Goal: Check status: Check status

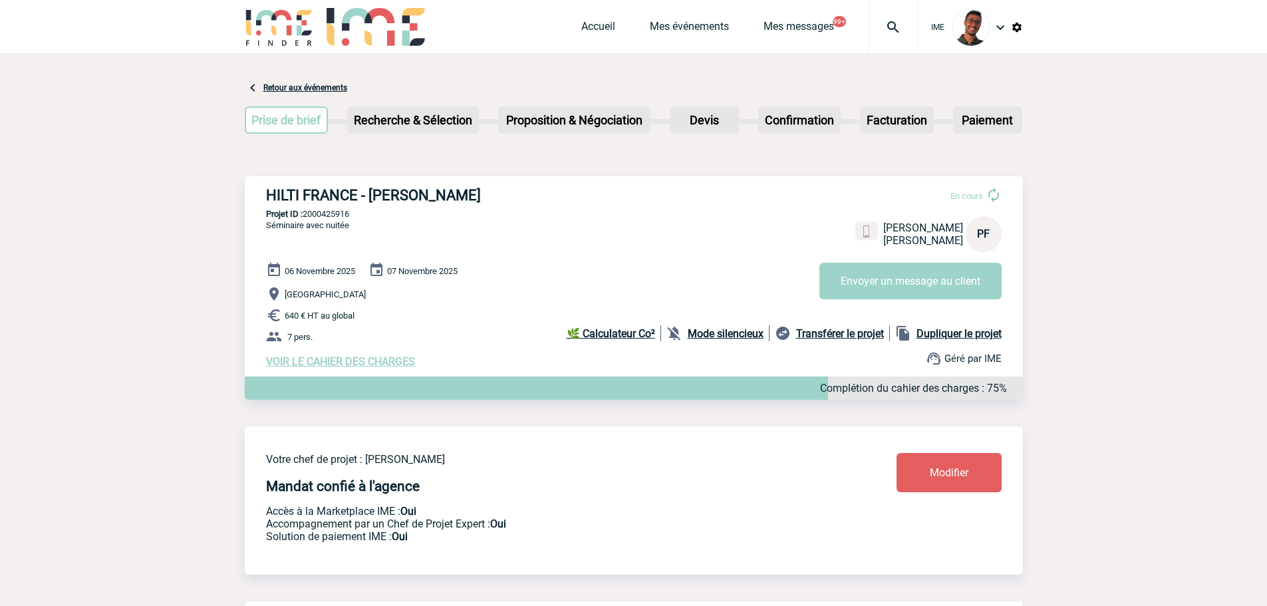
click at [678, 26] on link "Mes événements" at bounding box center [689, 29] width 79 height 19
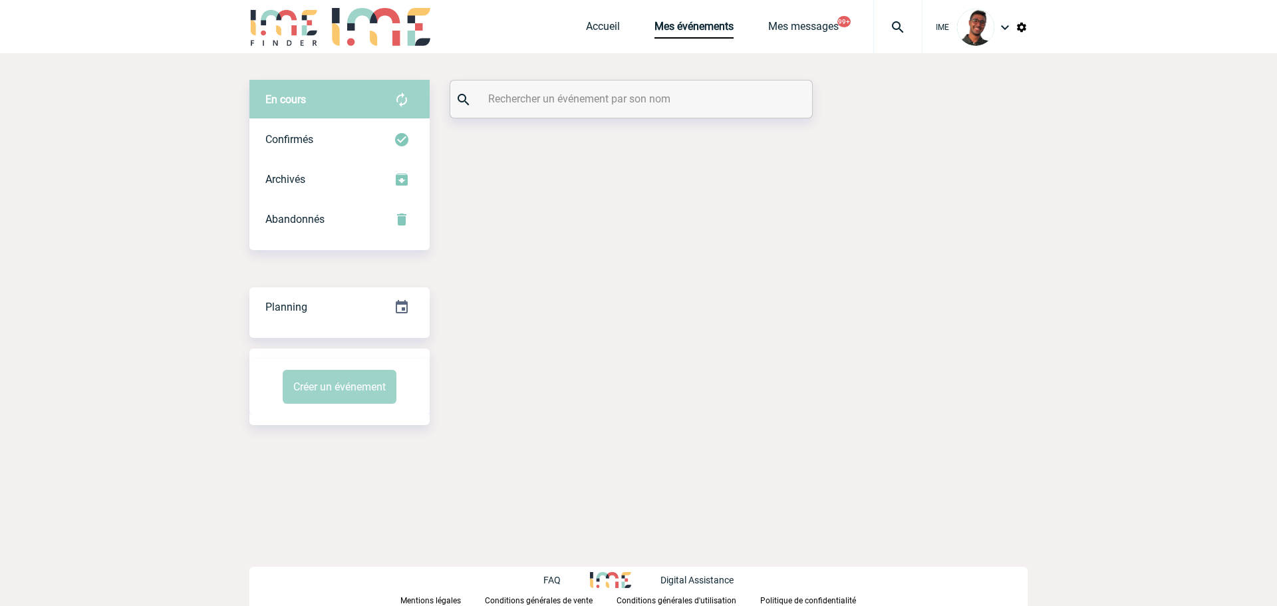
click at [515, 100] on input "text" at bounding box center [633, 98] width 296 height 19
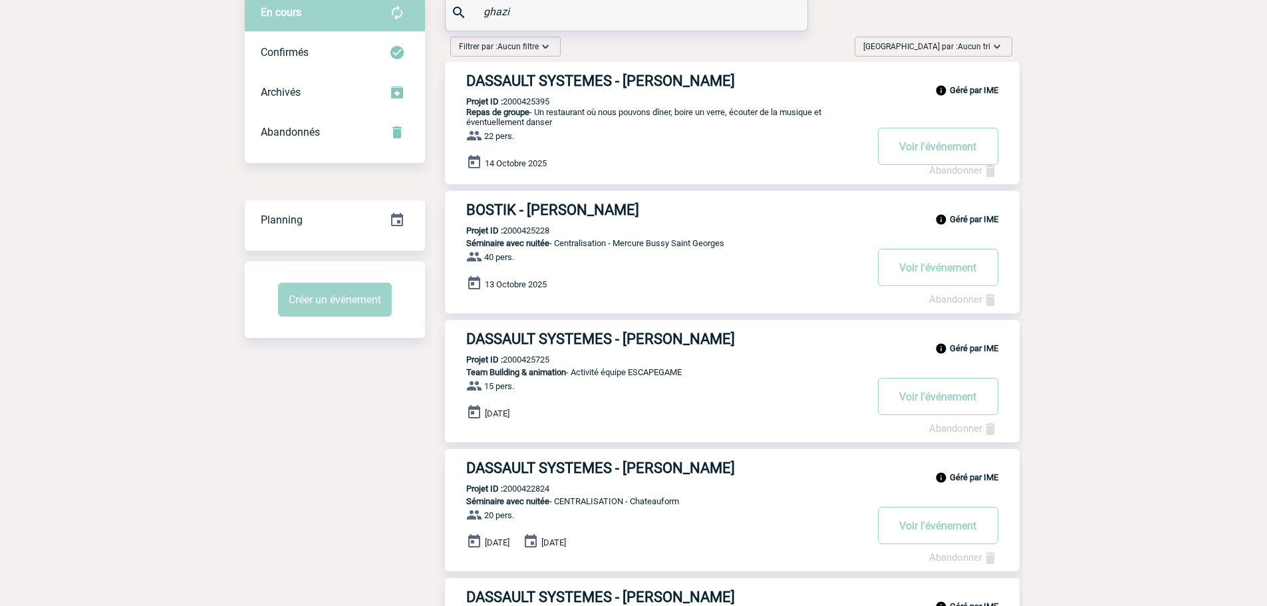
scroll to position [86, 0]
type input "ghazi"
drag, startPoint x: 522, startPoint y: 16, endPoint x: 424, endPoint y: 2, distance: 98.7
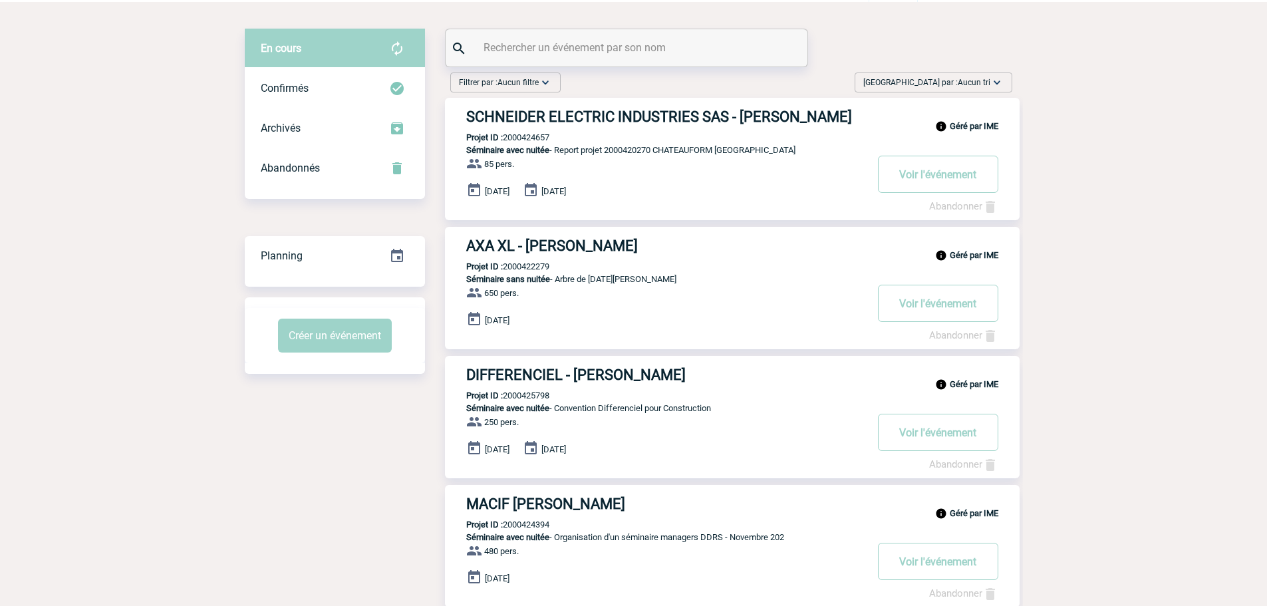
scroll to position [0, 0]
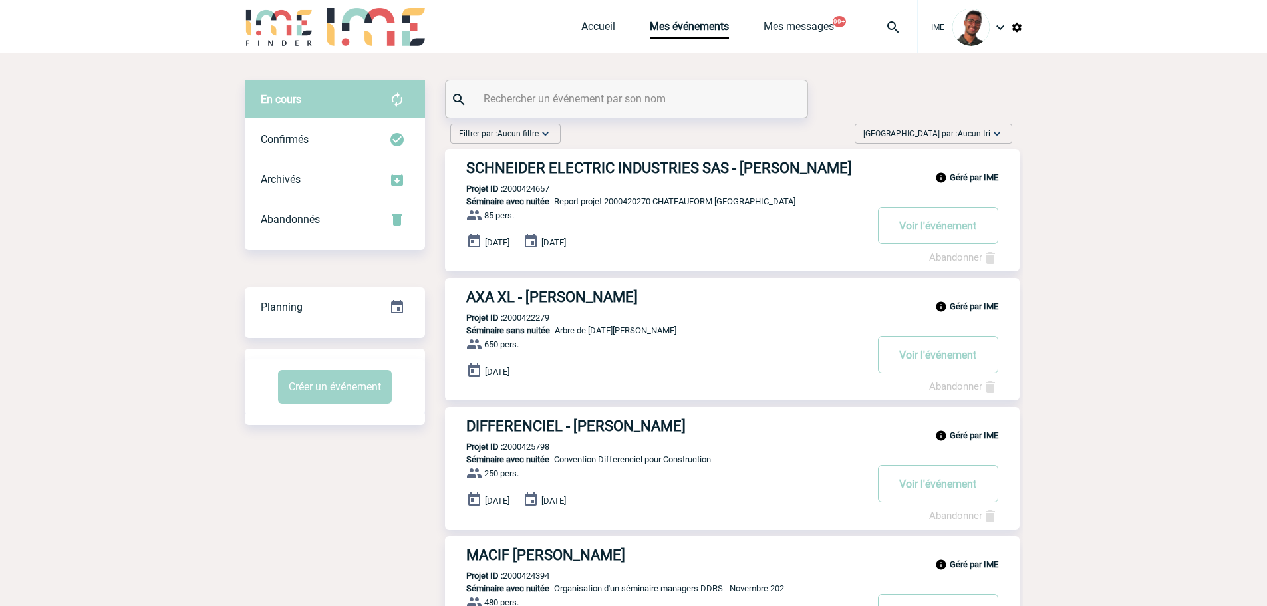
click at [612, 104] on input "text" at bounding box center [628, 98] width 296 height 19
drag, startPoint x: 535, startPoint y: 95, endPoint x: 540, endPoint y: 101, distance: 8.0
click at [535, 95] on input "text" at bounding box center [628, 98] width 296 height 19
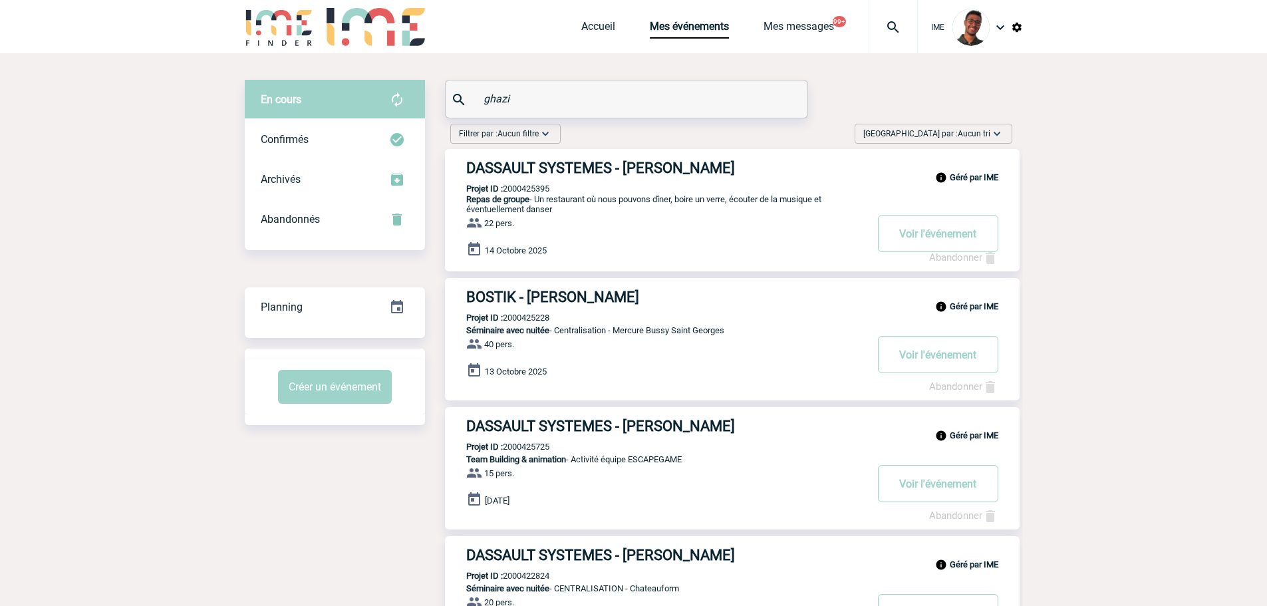
drag, startPoint x: 466, startPoint y: 98, endPoint x: 448, endPoint y: 98, distance: 18.0
click at [448, 98] on div "ghazi" at bounding box center [626, 98] width 362 height 37
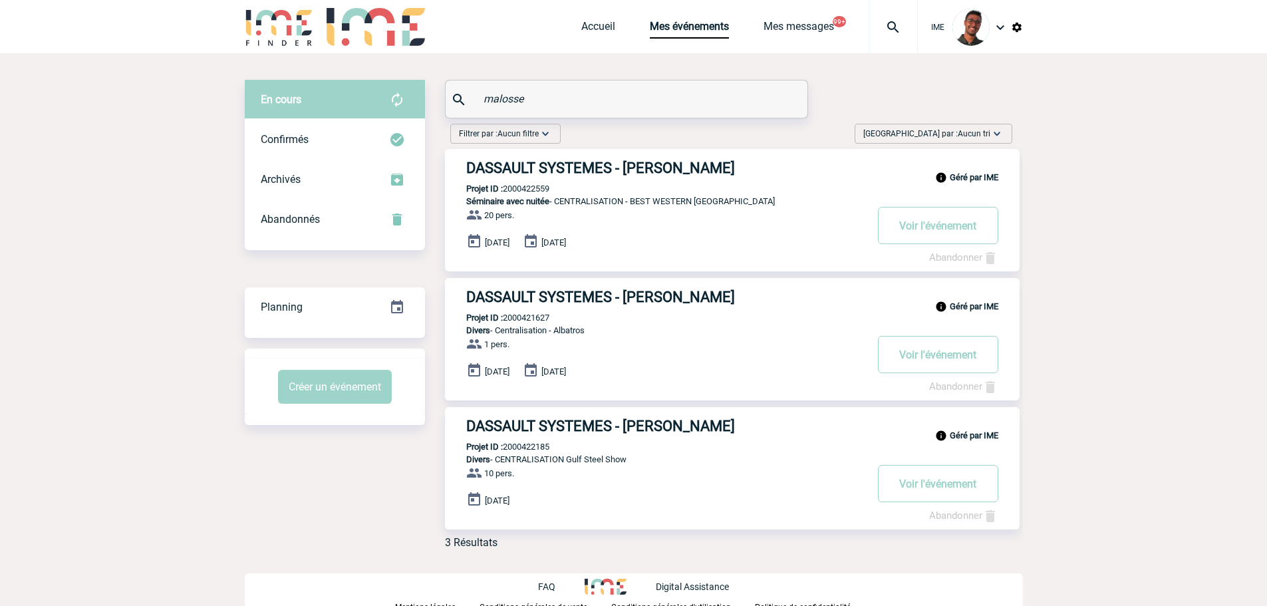
drag, startPoint x: 544, startPoint y: 104, endPoint x: 454, endPoint y: 108, distance: 89.9
click at [454, 108] on div "malosse" at bounding box center [626, 98] width 362 height 37
paste input "QUENNESSON"
type input "QUENNESSON"
click at [368, 124] on div "Confirmés" at bounding box center [335, 140] width 180 height 40
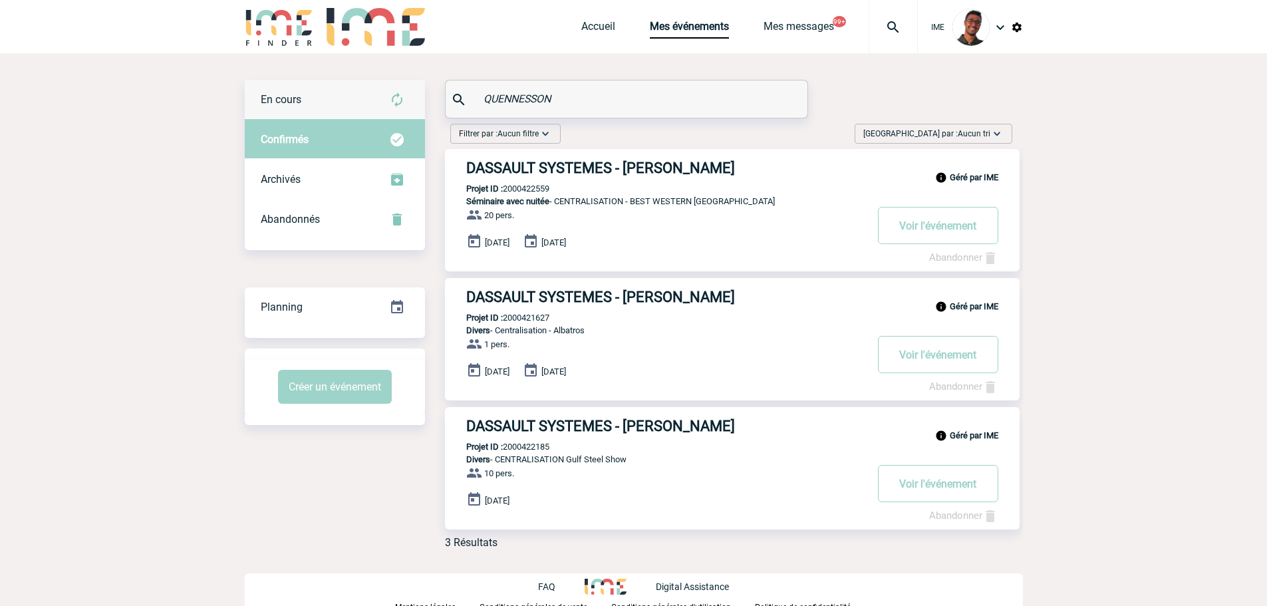
click at [366, 102] on div "En cours" at bounding box center [335, 100] width 180 height 40
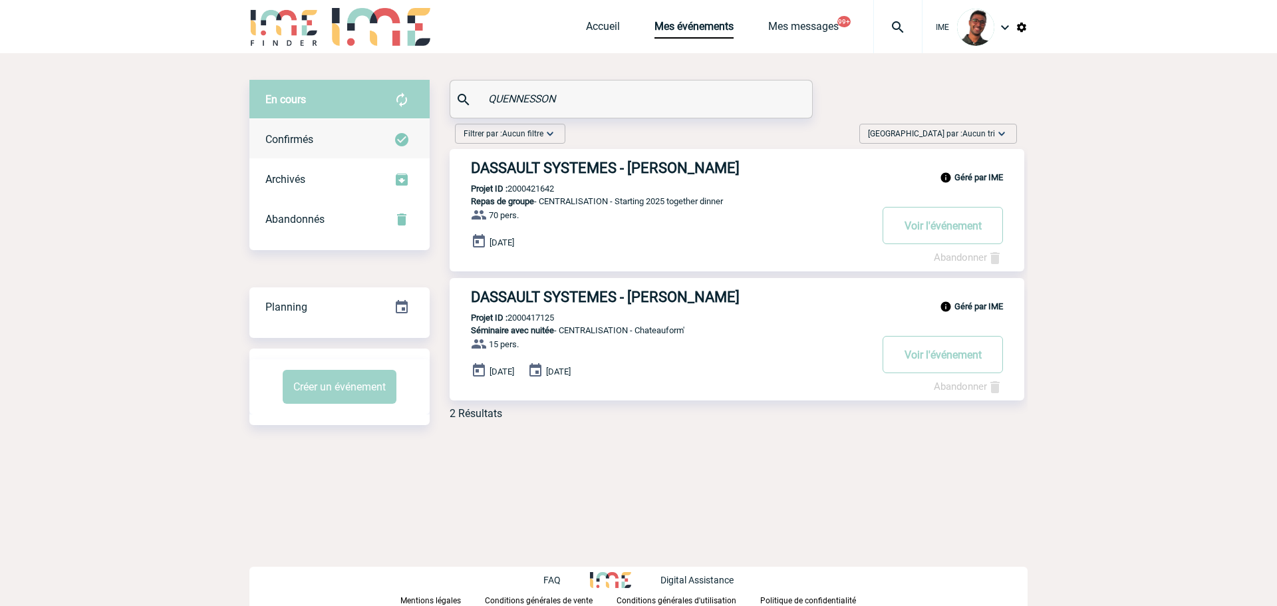
click at [376, 140] on div "Confirmés" at bounding box center [339, 140] width 180 height 40
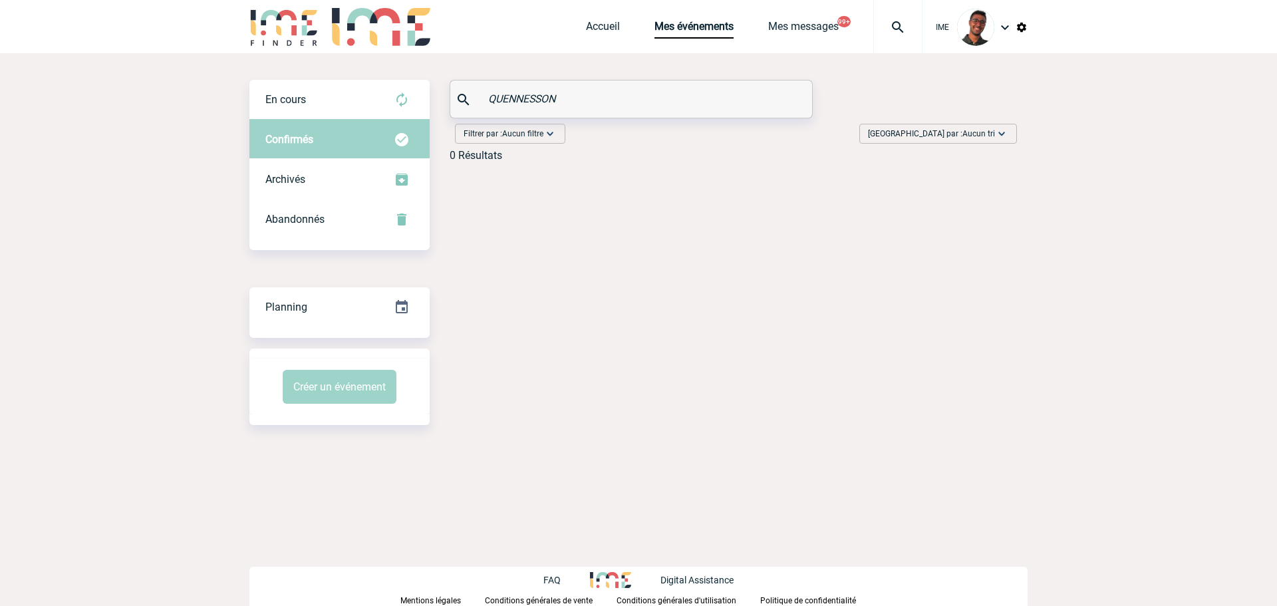
drag, startPoint x: 601, startPoint y: 96, endPoint x: 432, endPoint y: 104, distance: 169.8
click at [432, 104] on div "En cours En cours Confirmés Archivés Abandonnés En cours Confirmés Archivés Aba…" at bounding box center [638, 126] width 778 height 92
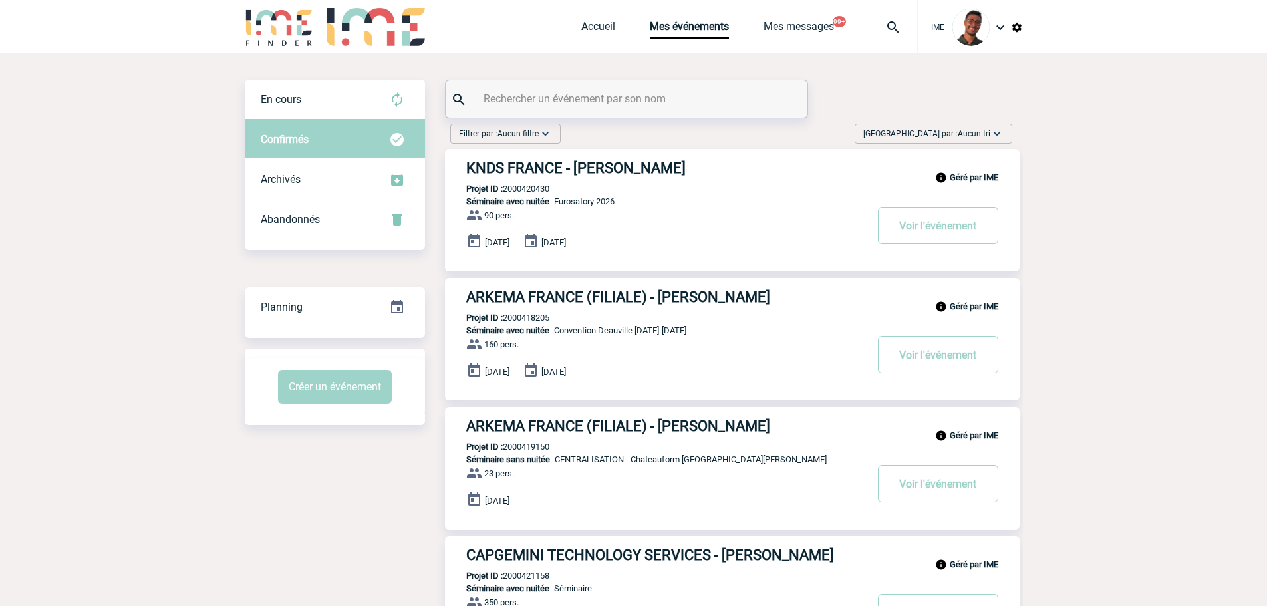
click at [572, 96] on input "text" at bounding box center [628, 98] width 296 height 19
paste input "SIVANTHONG"
click at [372, 92] on div "En cours" at bounding box center [335, 100] width 180 height 40
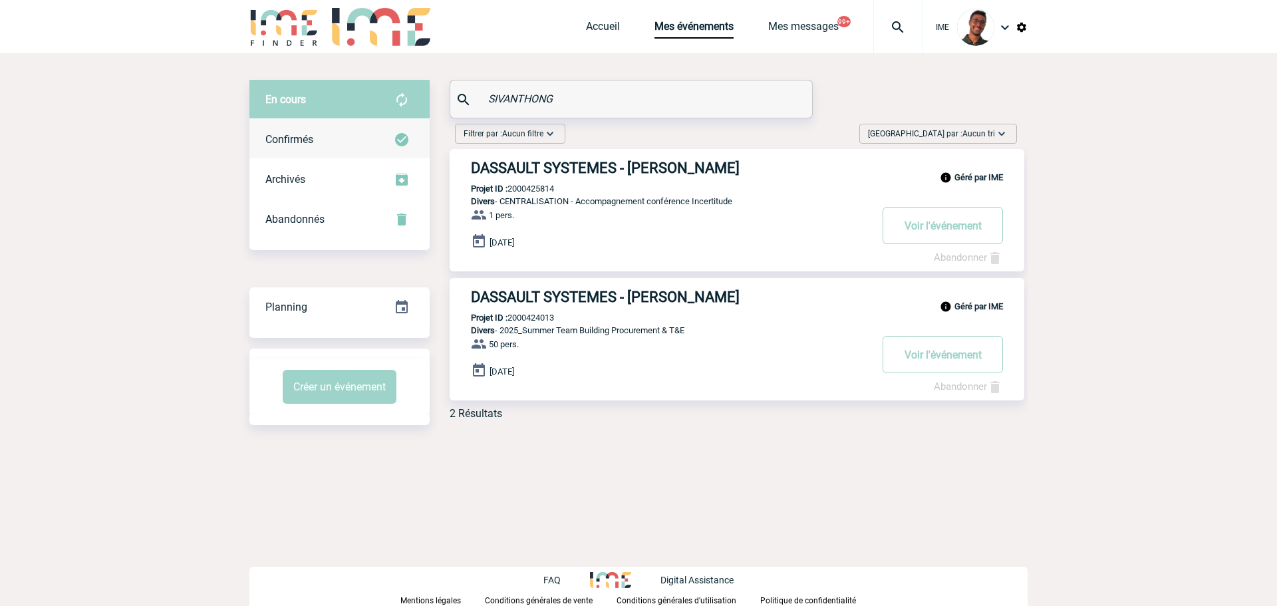
click at [398, 132] on img at bounding box center [402, 140] width 16 height 16
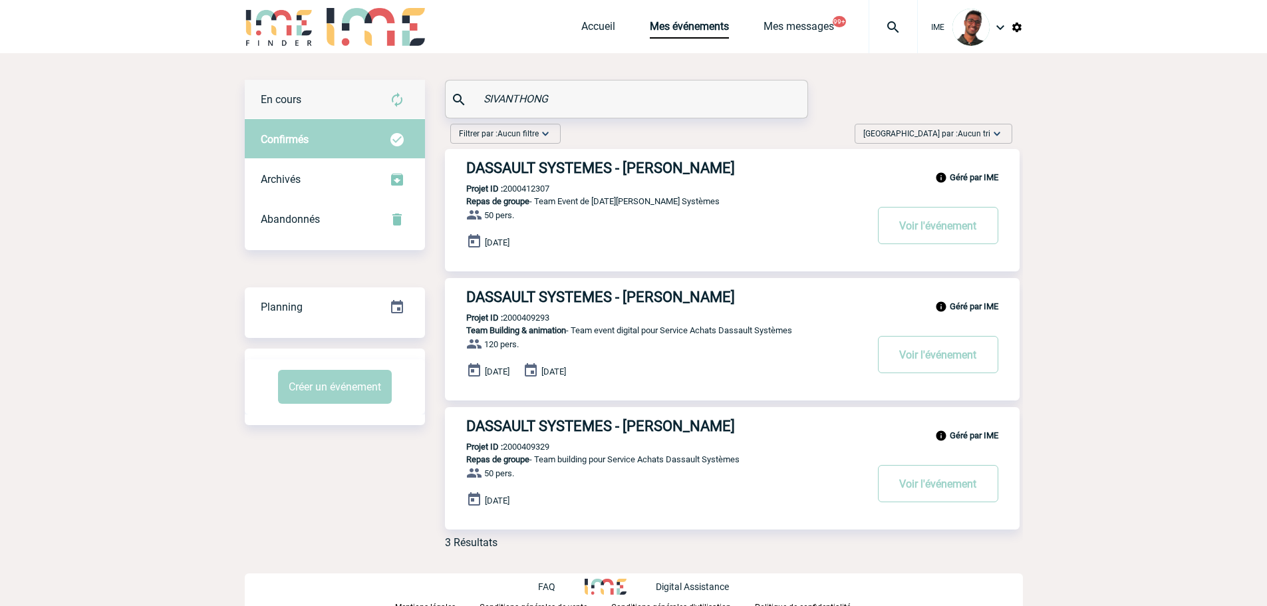
click at [400, 83] on div "En cours" at bounding box center [335, 100] width 180 height 40
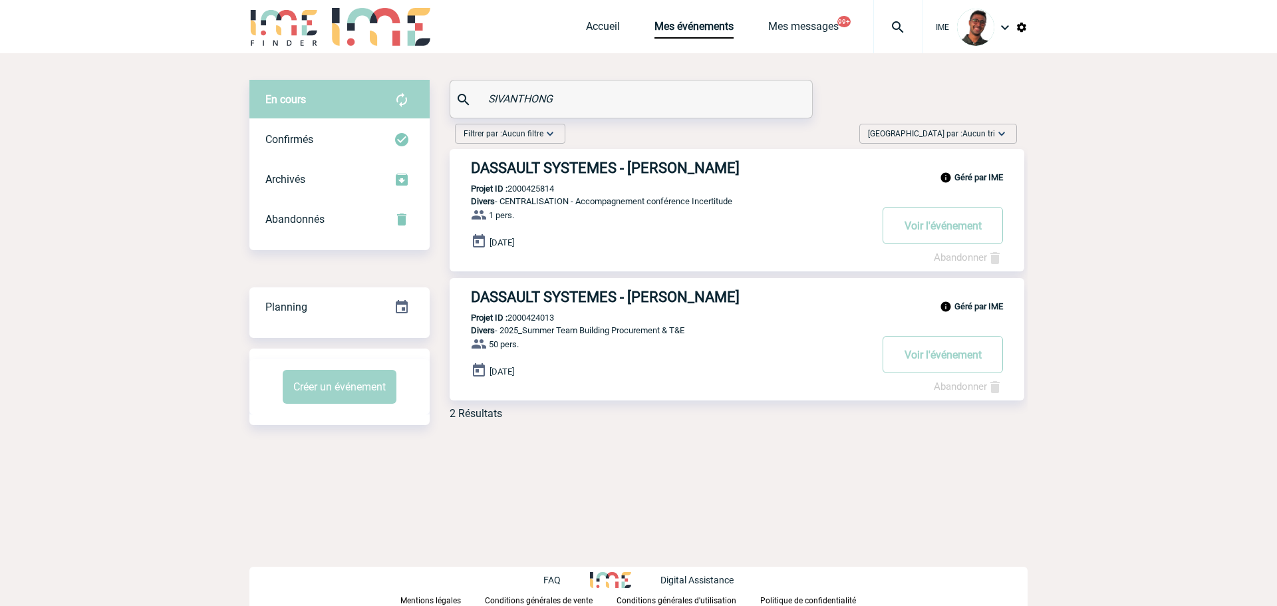
drag, startPoint x: 604, startPoint y: 97, endPoint x: 358, endPoint y: 69, distance: 246.9
click at [358, 69] on div "En cours En cours Confirmés Archivés Abandonnés En cours Confirmés Archivés Aba…" at bounding box center [638, 268] width 778 height 430
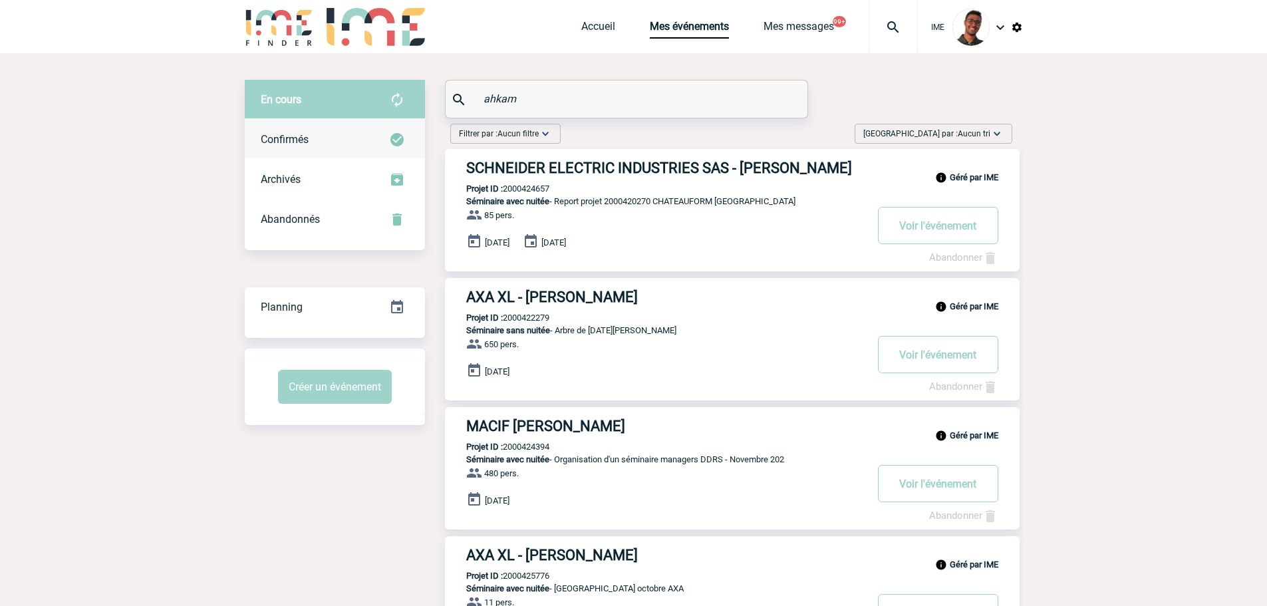
click at [338, 126] on div "Confirmés" at bounding box center [335, 140] width 180 height 40
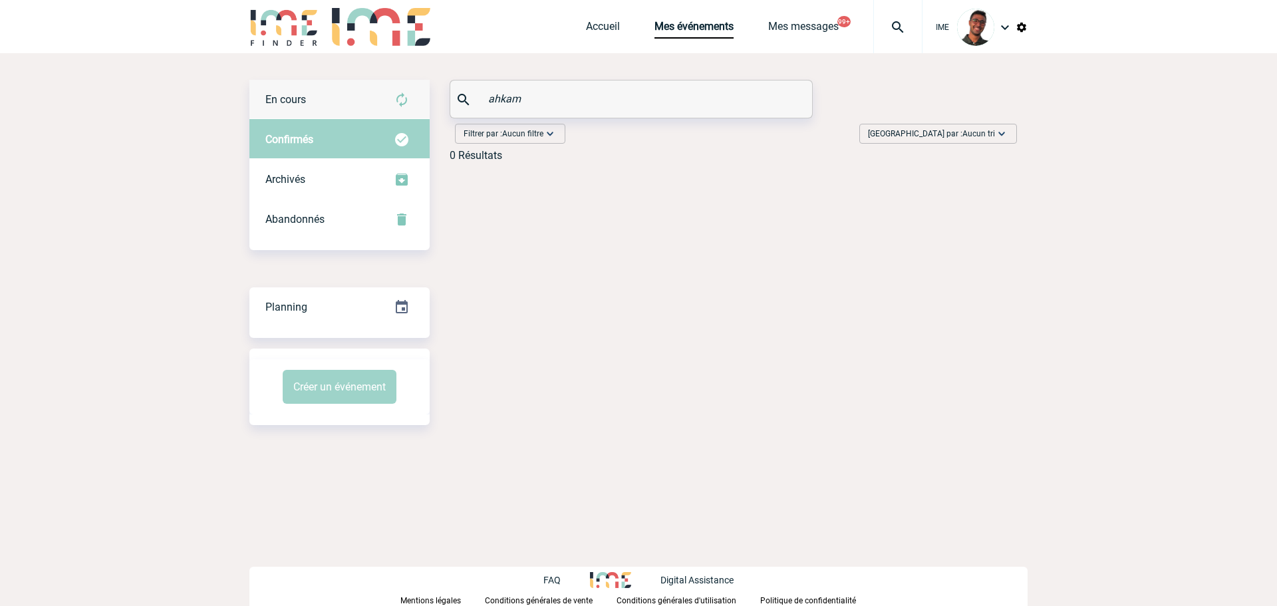
click at [356, 88] on div "En cours" at bounding box center [339, 100] width 180 height 40
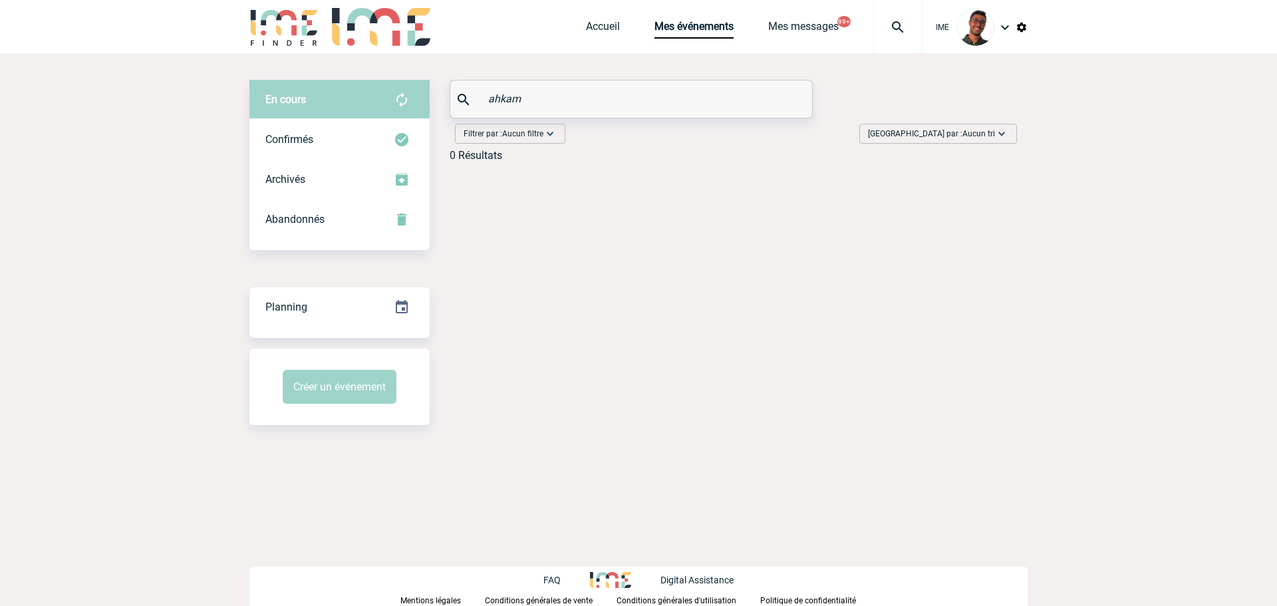
click at [499, 96] on input "ahkam" at bounding box center [633, 98] width 296 height 19
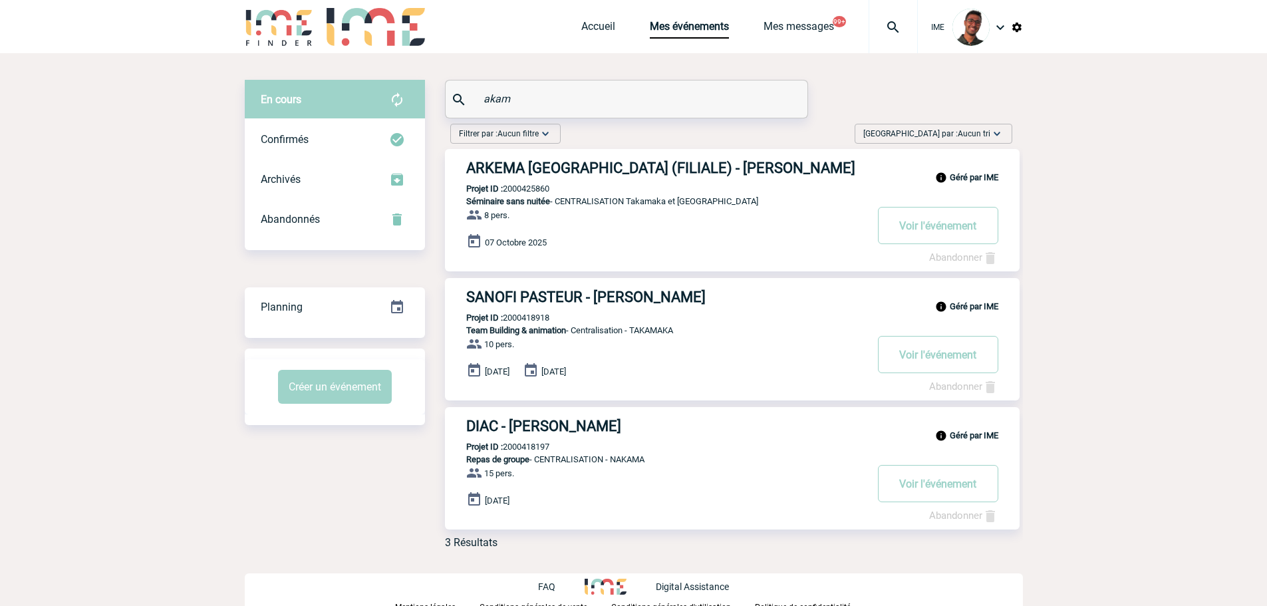
click at [533, 97] on input "akam" at bounding box center [628, 98] width 296 height 19
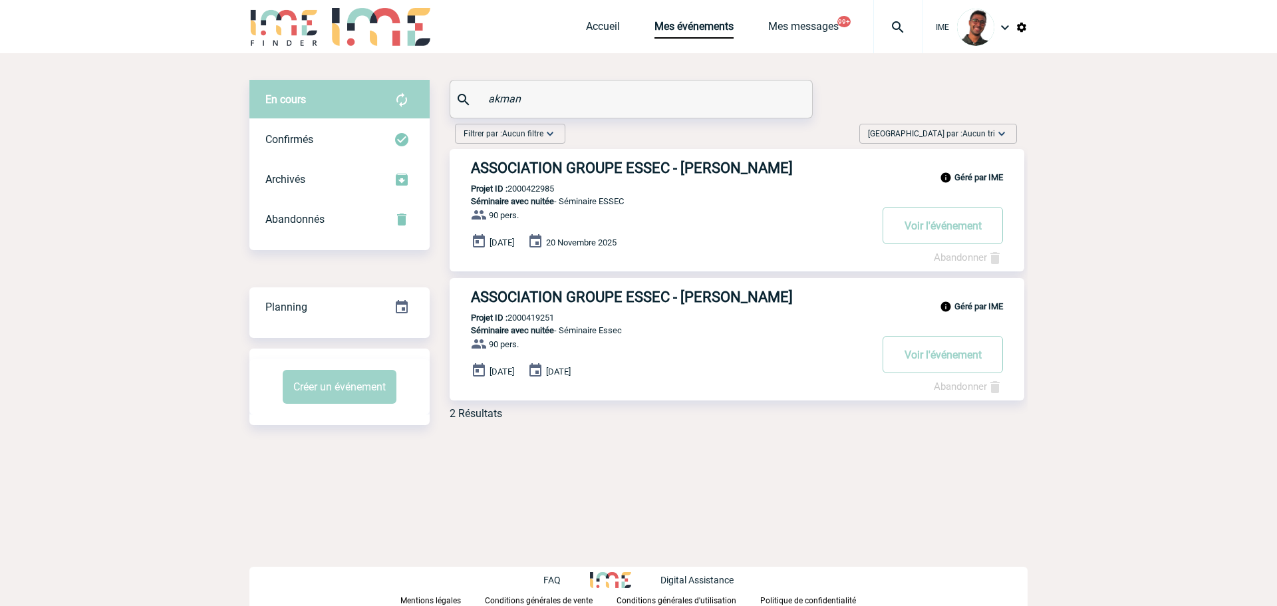
type input "akman"
click at [134, 233] on body "IME Accueil Mes événements" at bounding box center [638, 303] width 1277 height 606
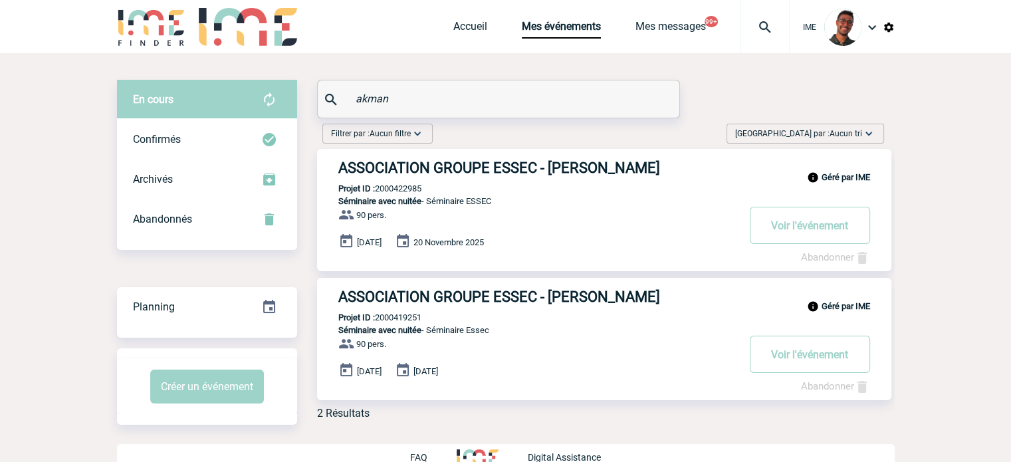
drag, startPoint x: 398, startPoint y: 96, endPoint x: 357, endPoint y: 110, distance: 42.9
click at [357, 110] on div "akman" at bounding box center [499, 98] width 362 height 37
